Goal: Task Accomplishment & Management: Manage account settings

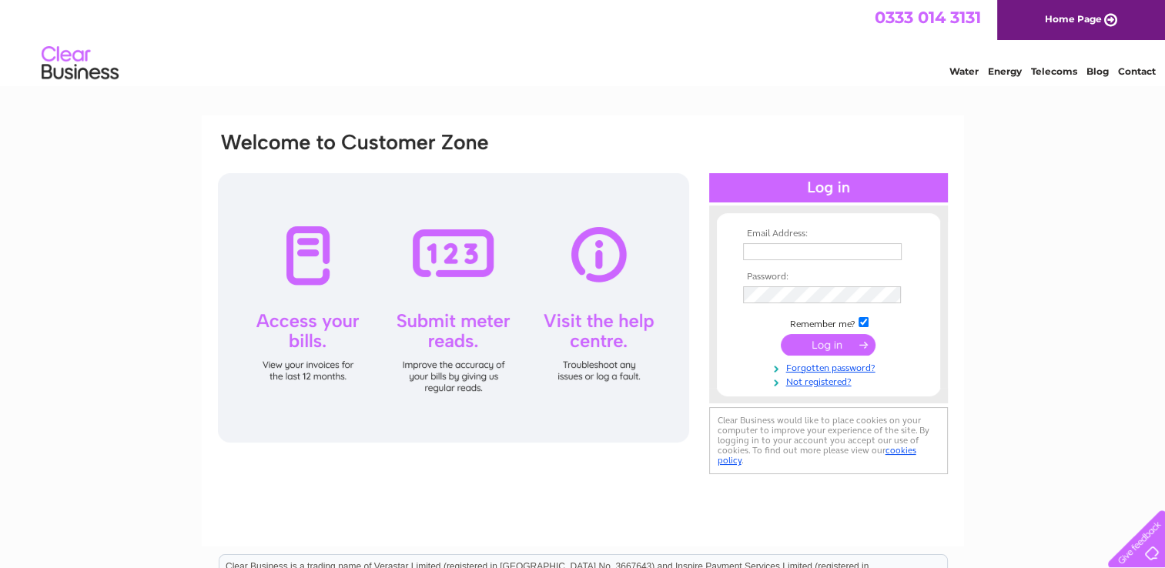
type input "[PERSON_NAME][EMAIL_ADDRESS][PERSON_NAME][DOMAIN_NAME]"
click at [832, 343] on input "submit" at bounding box center [827, 345] width 95 height 22
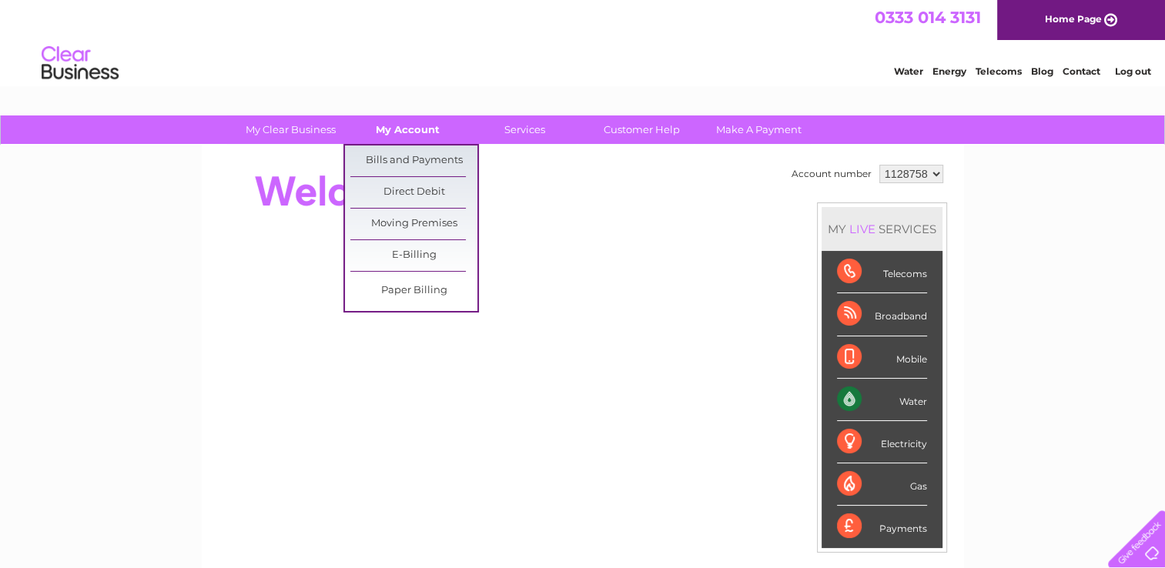
click at [426, 133] on link "My Account" at bounding box center [407, 129] width 127 height 28
click at [440, 149] on link "Bills and Payments" at bounding box center [413, 160] width 127 height 31
click at [443, 160] on link "Bills and Payments" at bounding box center [413, 160] width 127 height 31
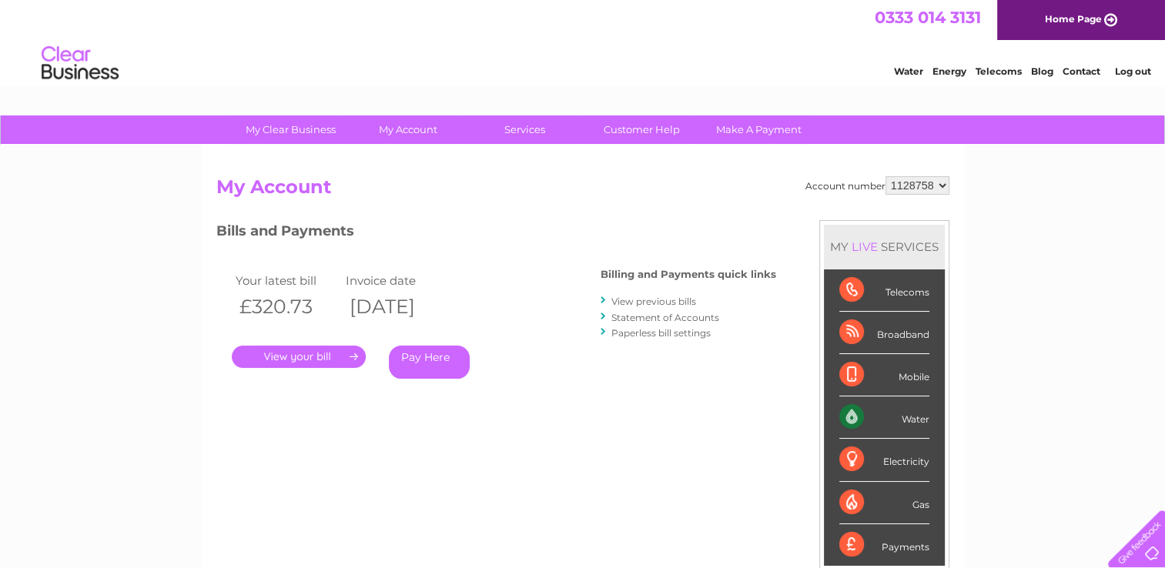
click at [336, 353] on link "." at bounding box center [299, 357] width 134 height 22
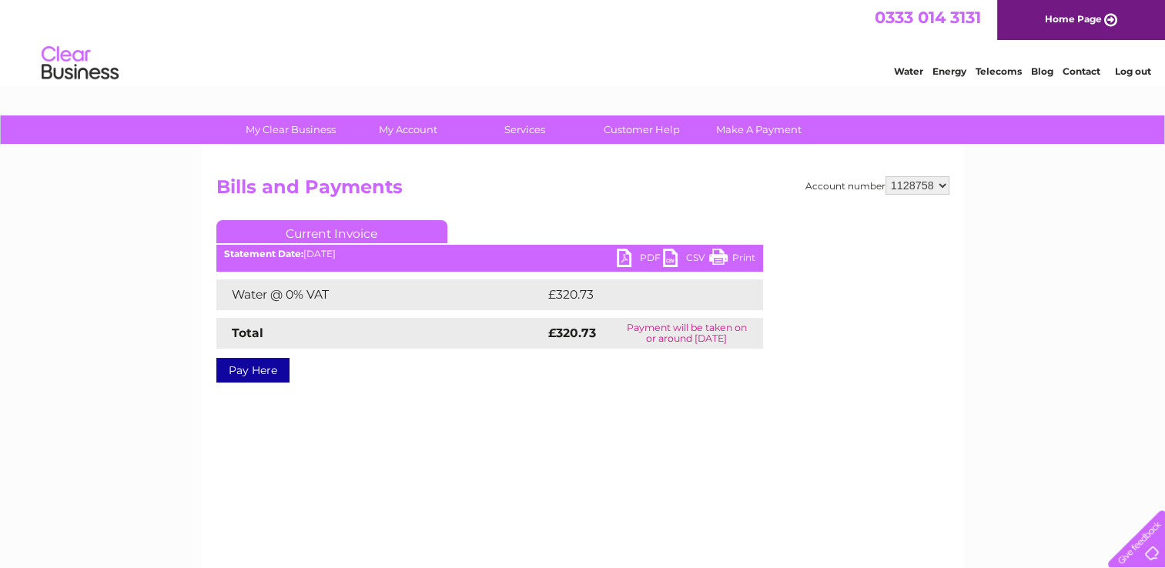
click at [645, 251] on link "PDF" at bounding box center [640, 260] width 46 height 22
